Goal: Information Seeking & Learning: Learn about a topic

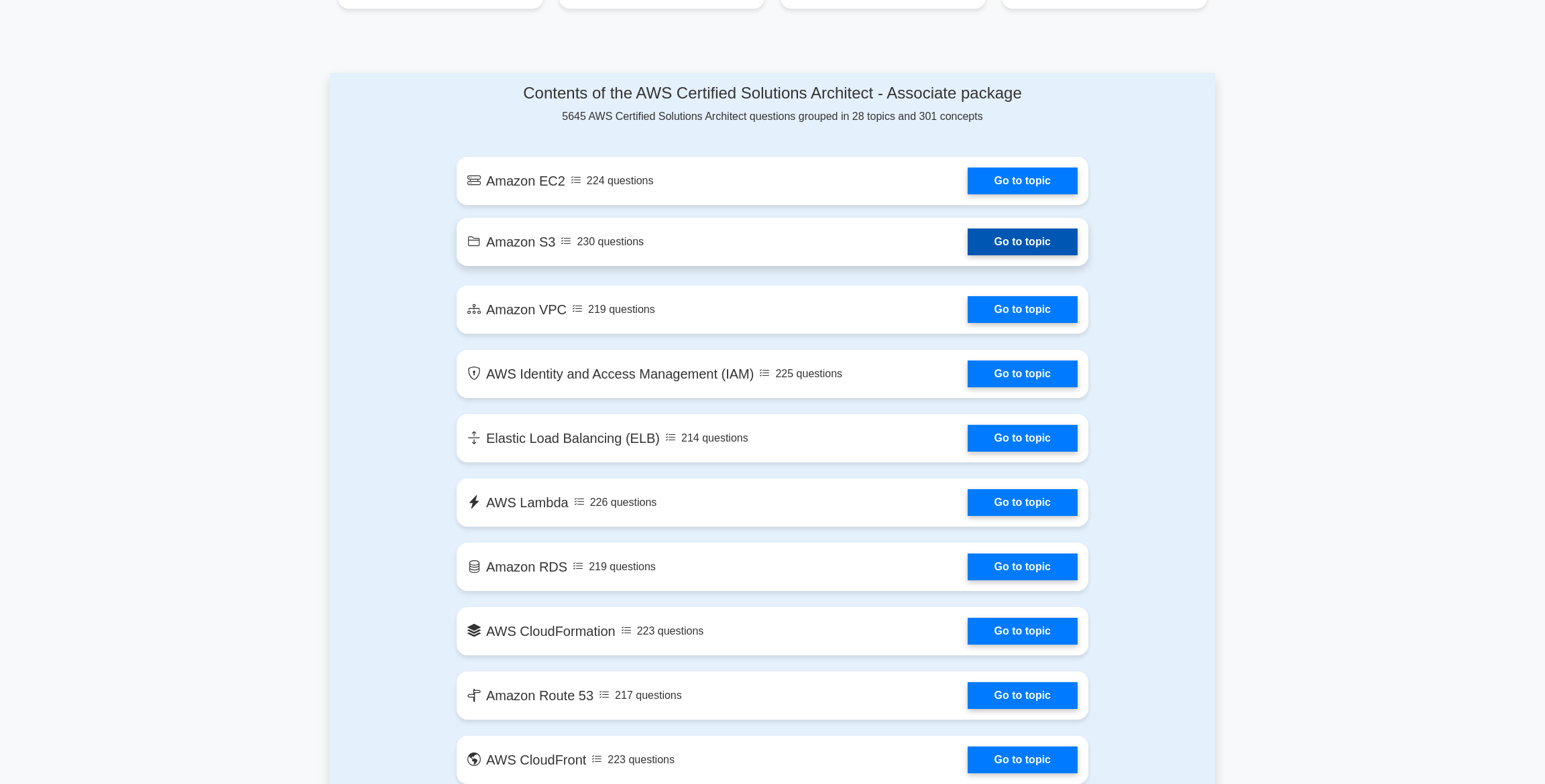
click at [1047, 240] on link "Go to topic" at bounding box center [1023, 242] width 110 height 27
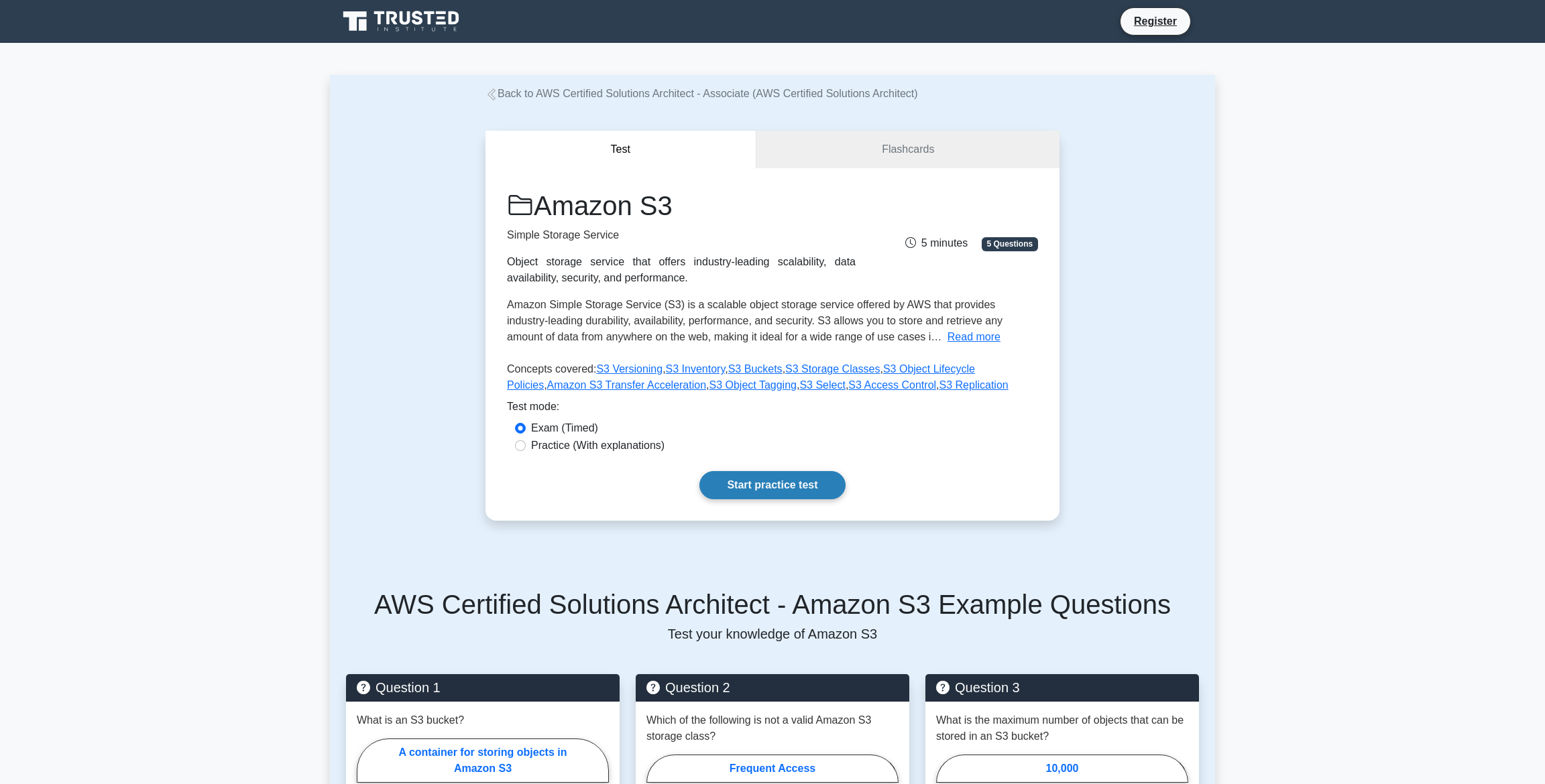
click at [765, 488] on link "Start practice test" at bounding box center [772, 485] width 146 height 28
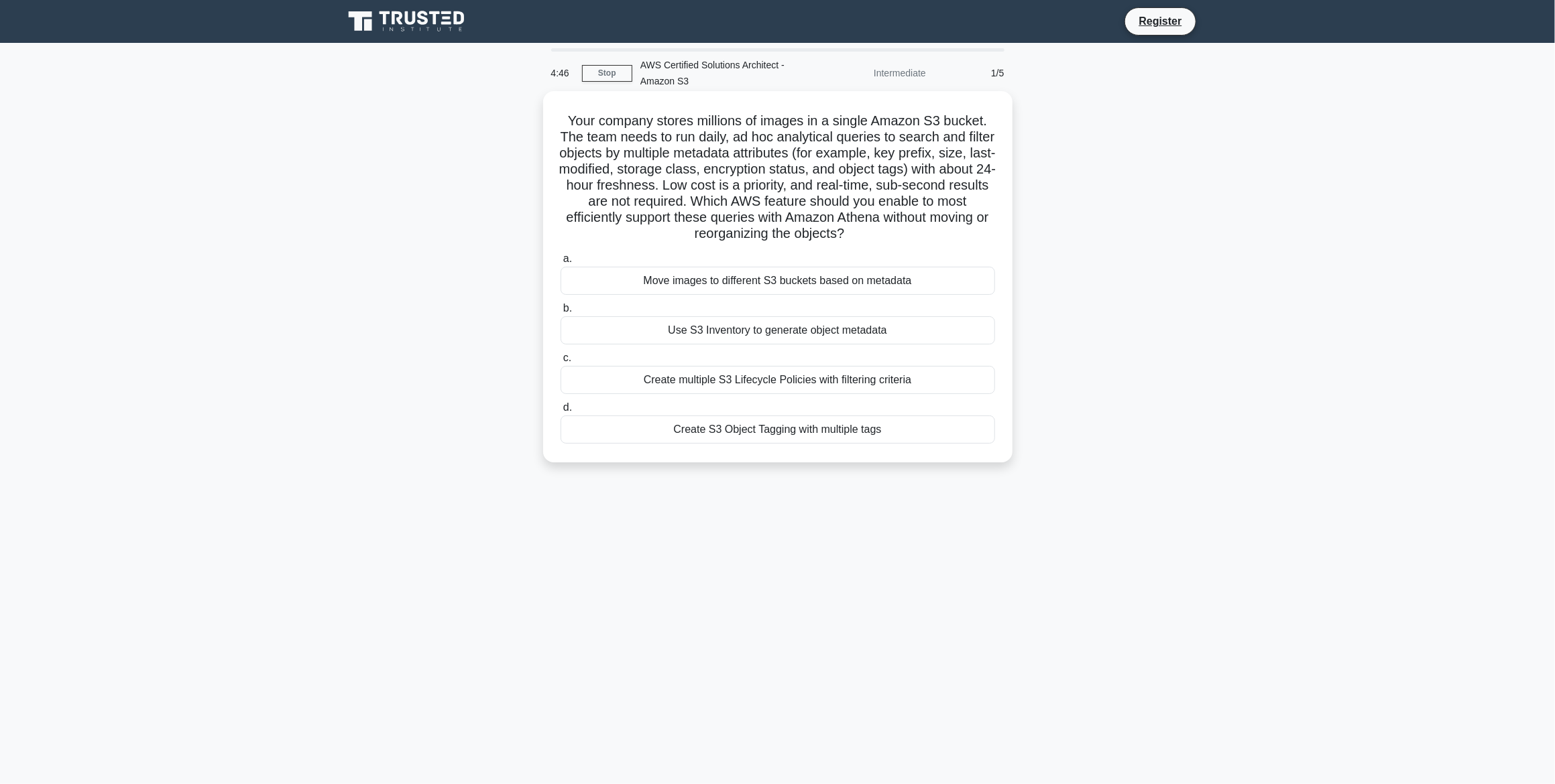
click at [632, 131] on h5 "Your company stores millions of images in a single Amazon S3 bucket. The team n…" at bounding box center [778, 178] width 437 height 130
drag, startPoint x: 1119, startPoint y: 210, endPoint x: 1115, endPoint y: 195, distance: 15.5
click at [1117, 198] on div "Your company stores millions of images in a single Amazon S3 bucket. The team n…" at bounding box center [778, 288] width 885 height 387
drag, startPoint x: 944, startPoint y: 120, endPoint x: 796, endPoint y: 145, distance: 150.1
click at [984, 122] on h5 "Your company stores millions of images in a single Amazon S3 bucket. The team n…" at bounding box center [778, 178] width 437 height 130
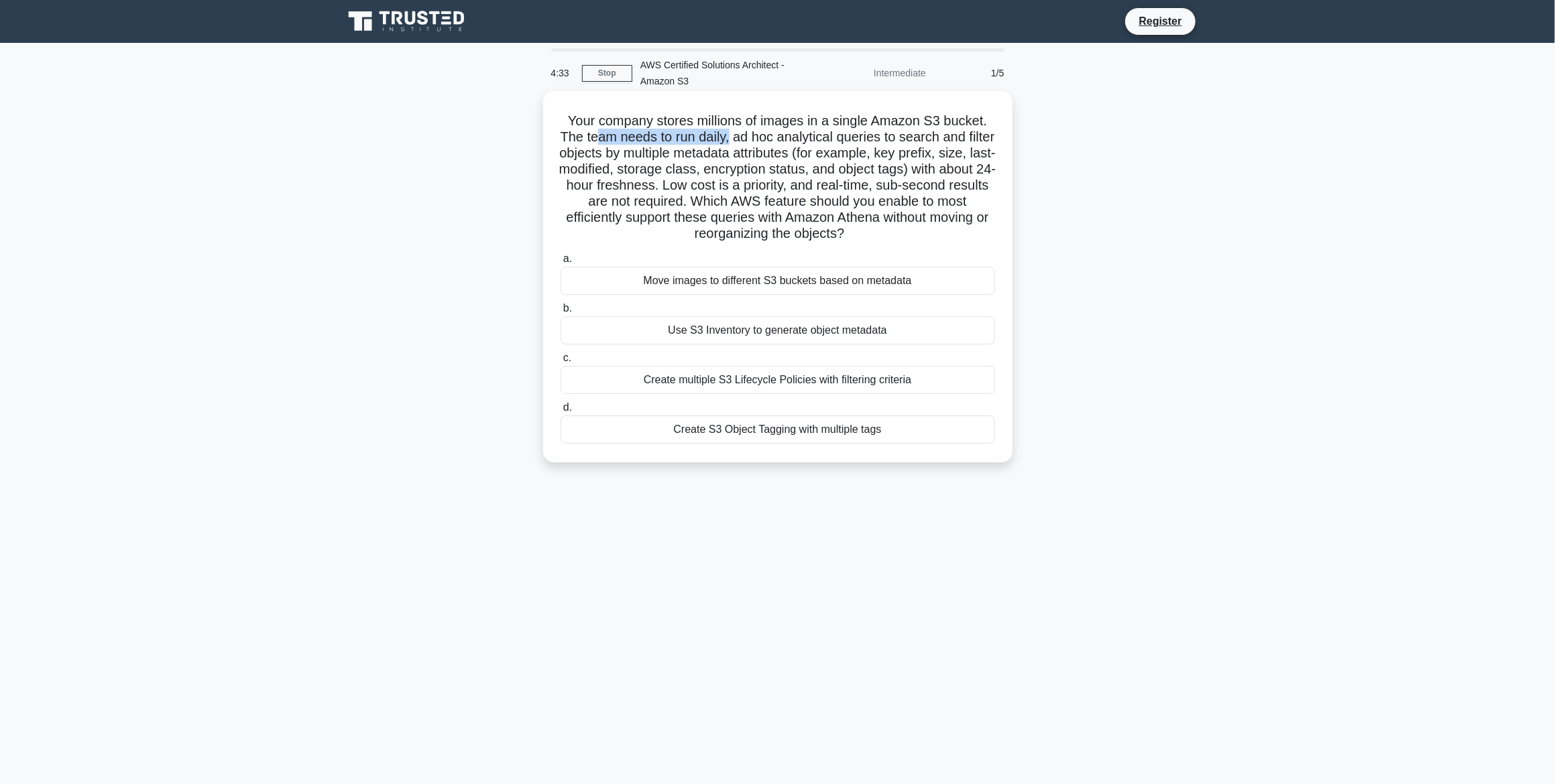
drag, startPoint x: 620, startPoint y: 139, endPoint x: 744, endPoint y: 137, distance: 124.0
click at [744, 137] on h5 "Your company stores millions of images in a single Amazon S3 bucket. The team n…" at bounding box center [778, 178] width 437 height 130
click at [681, 303] on label "b. Use S3 Inventory to generate object metadata" at bounding box center [778, 323] width 435 height 45
click at [561, 304] on input "b. Use S3 Inventory to generate object metadata" at bounding box center [561, 308] width 0 height 8
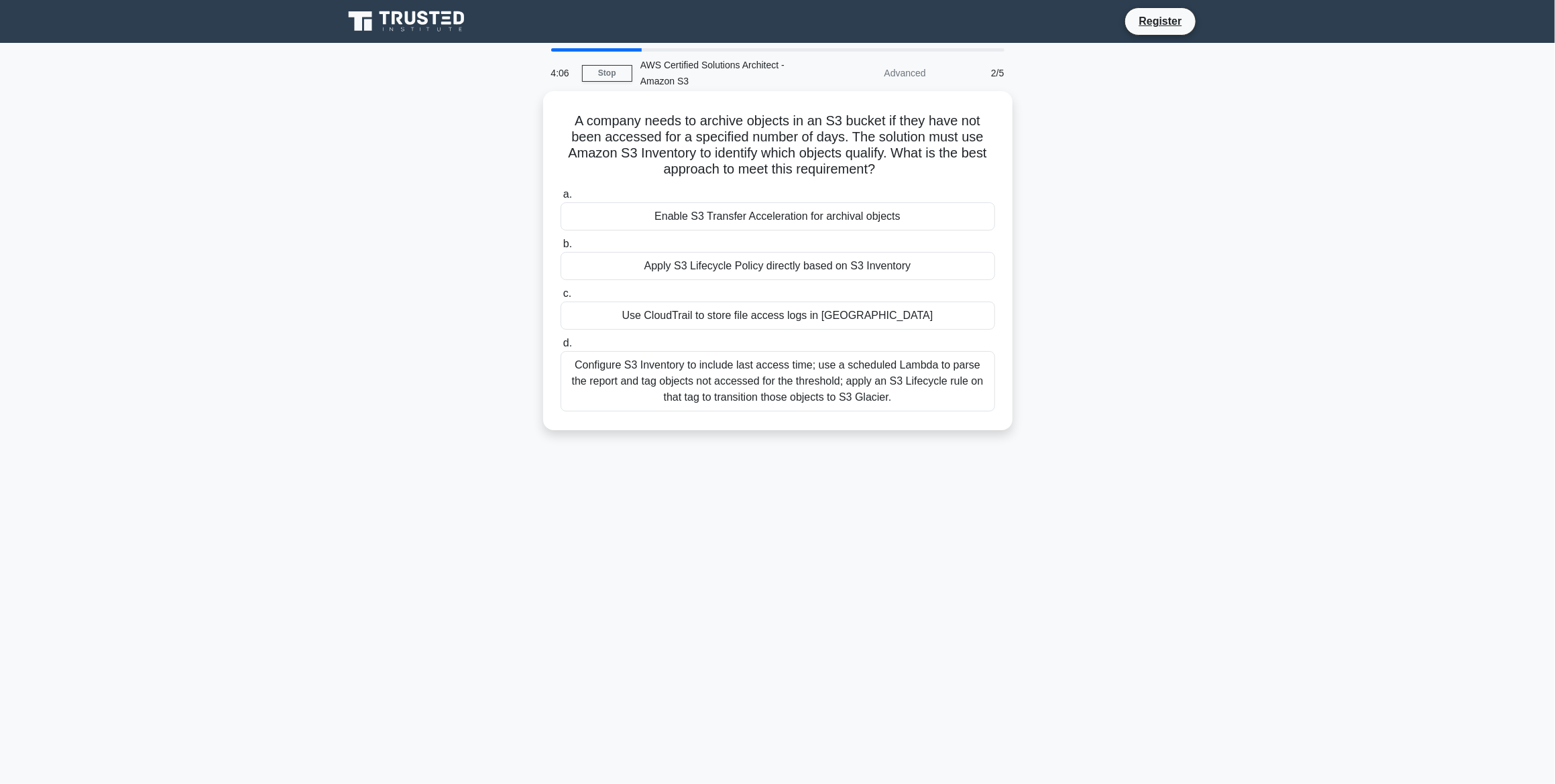
click at [721, 270] on div "Apply S3 Lifecycle Policy directly based on S3 Inventory" at bounding box center [778, 265] width 435 height 28
click at [561, 248] on input "b. Apply S3 Lifecycle Policy directly based on S3 Inventory" at bounding box center [561, 244] width 0 height 8
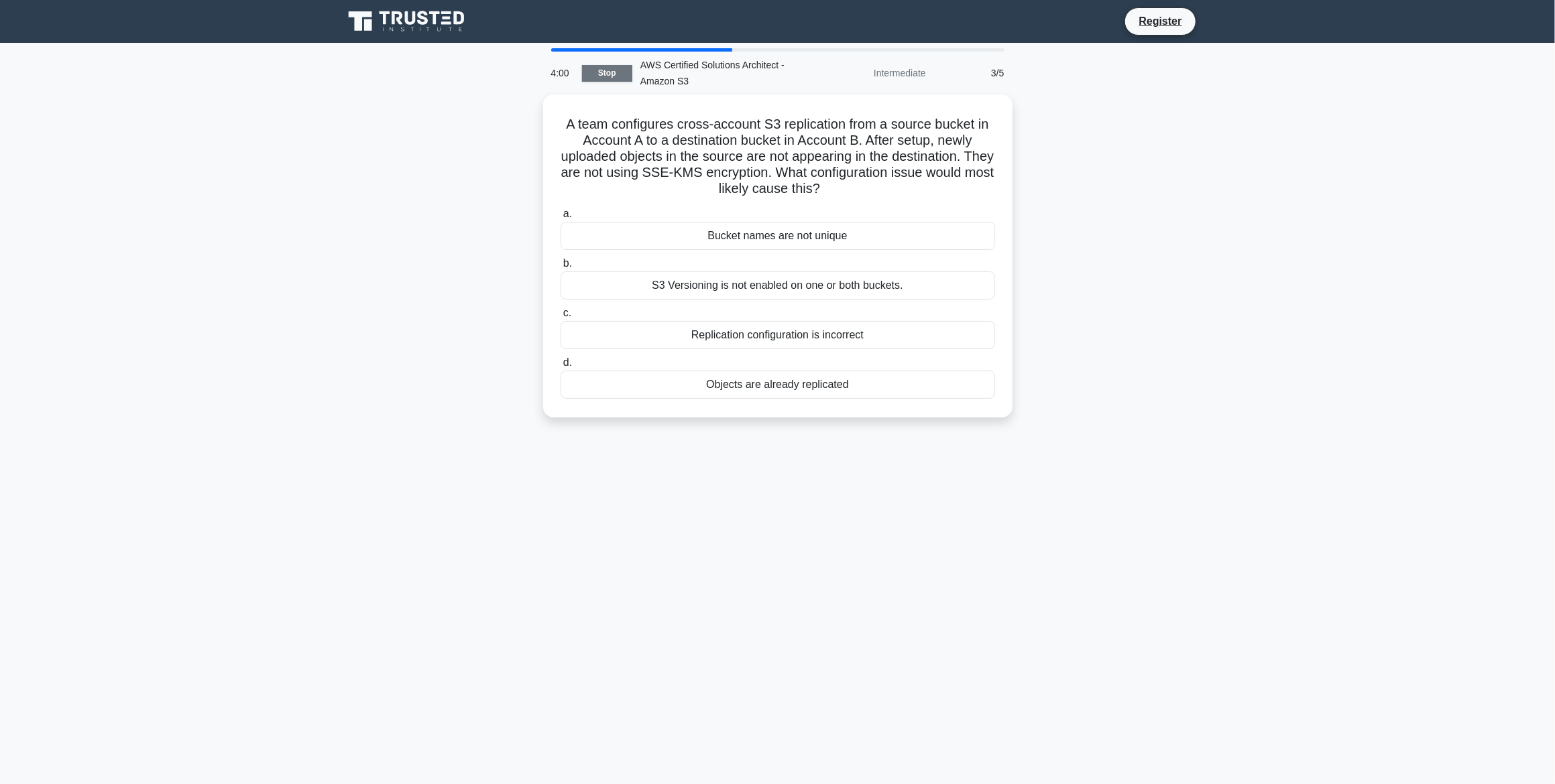
click at [613, 77] on link "Stop" at bounding box center [607, 73] width 51 height 17
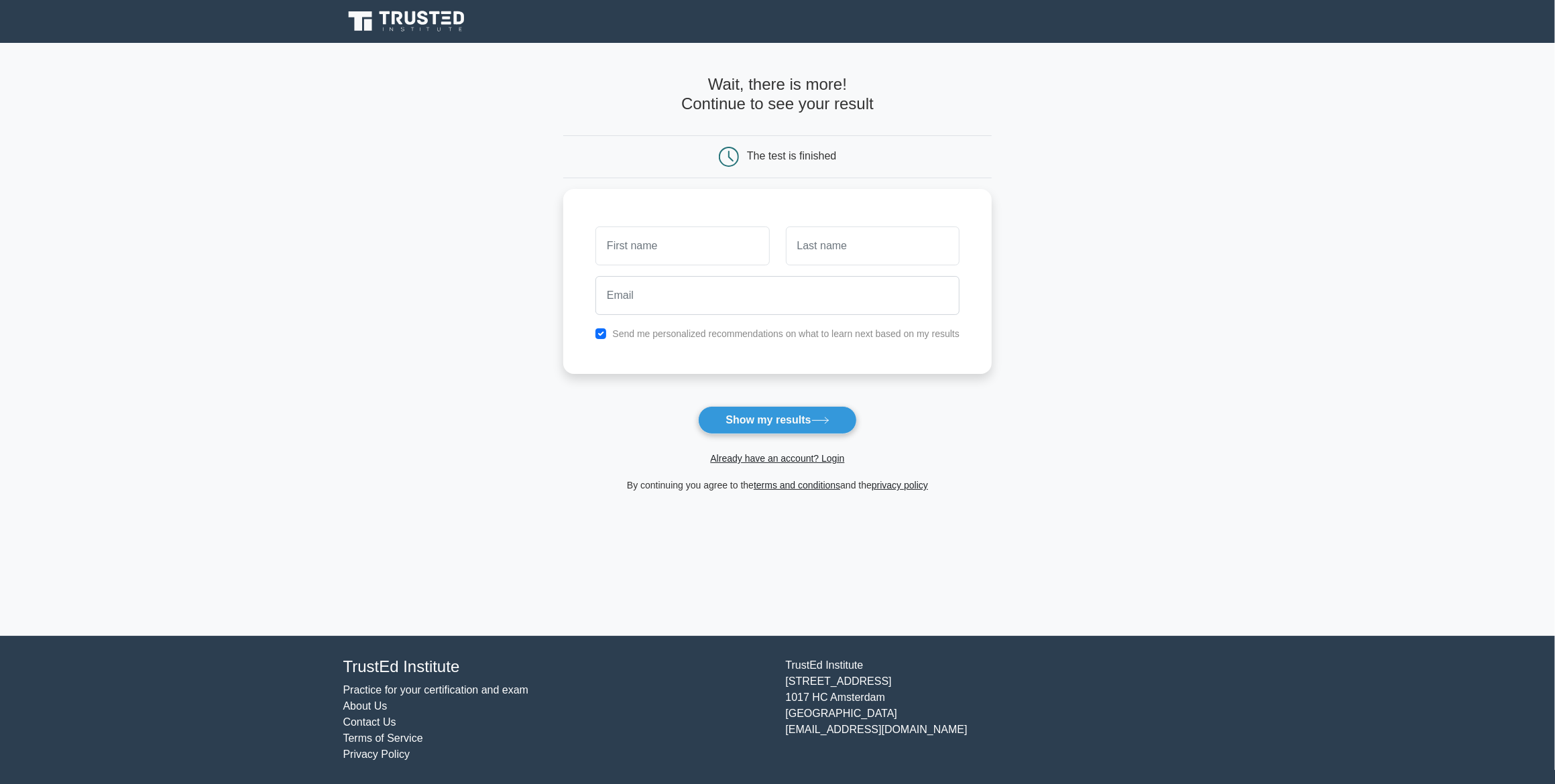
click at [564, 433] on form "Wait, there is more! Continue to see your result The test is finished and the" at bounding box center [778, 284] width 429 height 419
